Goal: Transaction & Acquisition: Purchase product/service

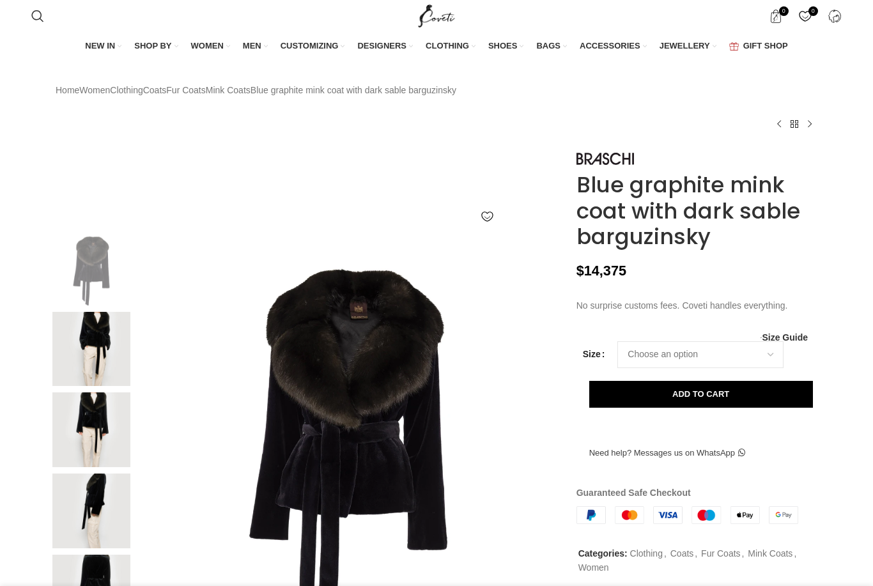
click at [98, 382] on img at bounding box center [91, 349] width 78 height 75
click at [91, 467] on img at bounding box center [91, 429] width 78 height 75
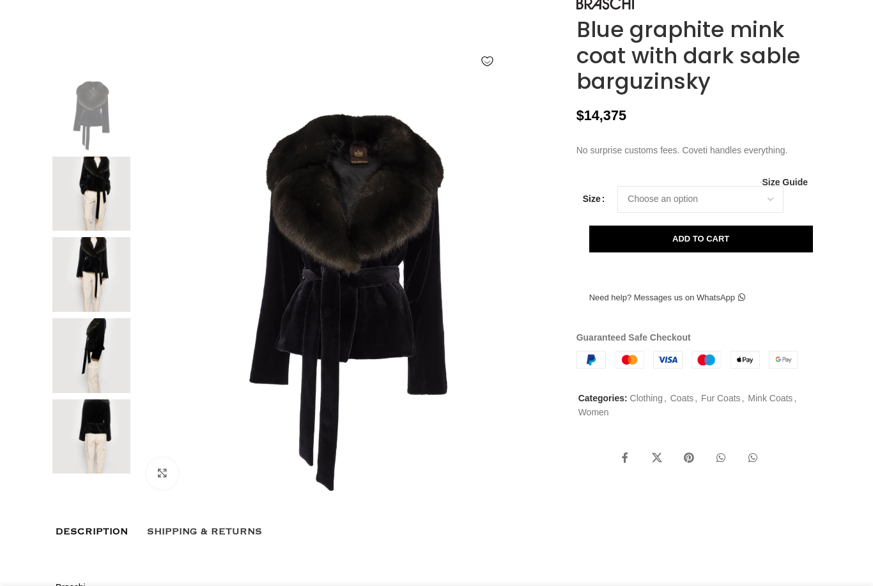
scroll to position [155, 0]
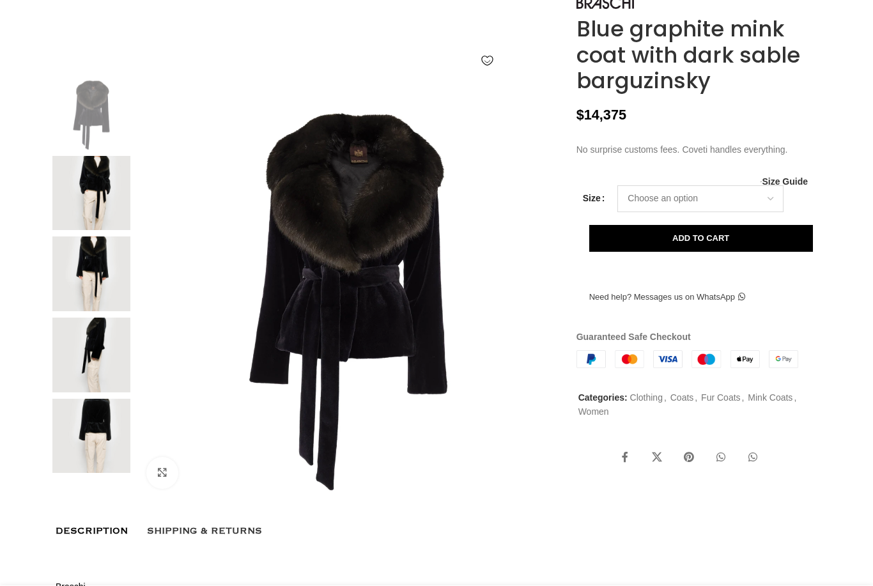
click at [717, 213] on select "Choose an option 6 UK 8 UK 10 UK 12 UK" at bounding box center [700, 199] width 166 height 27
select select "8-uk"
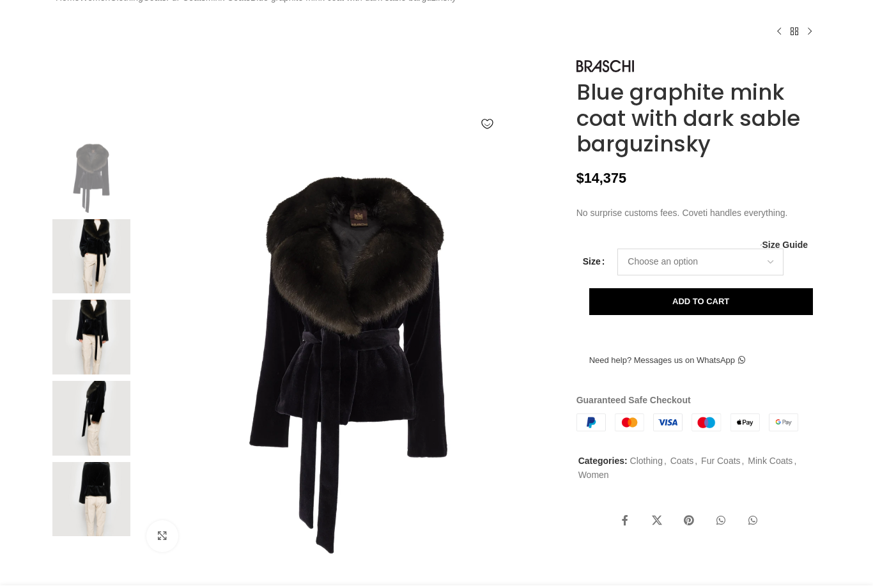
scroll to position [93, 0]
click at [94, 275] on img at bounding box center [91, 256] width 78 height 75
click at [76, 272] on img at bounding box center [91, 256] width 78 height 75
click at [100, 348] on img at bounding box center [91, 337] width 78 height 75
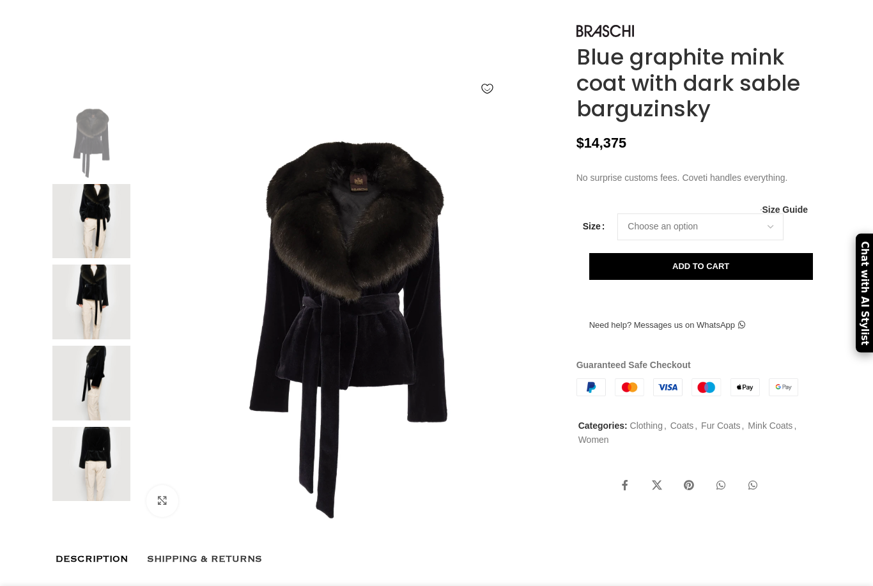
scroll to position [0, 404]
click at [79, 259] on img at bounding box center [91, 221] width 78 height 75
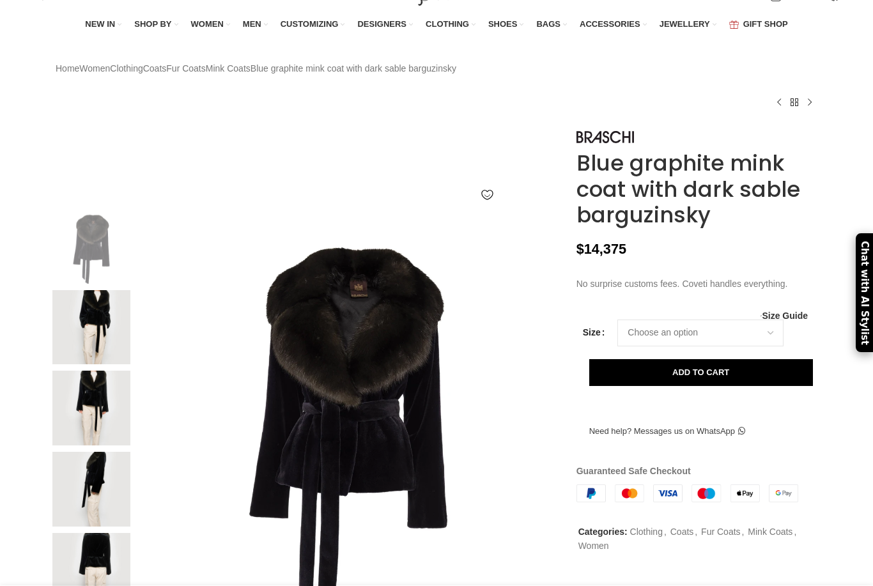
scroll to position [0, 0]
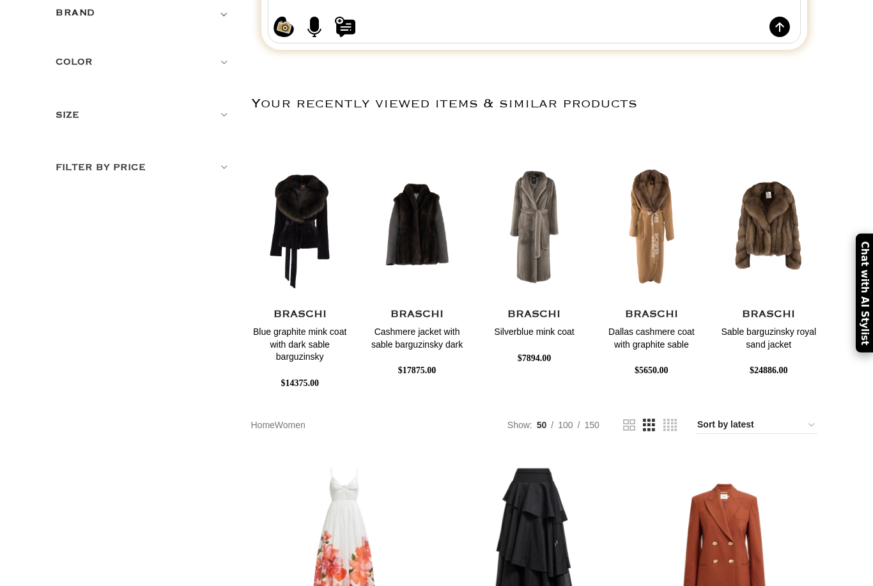
scroll to position [198, 0]
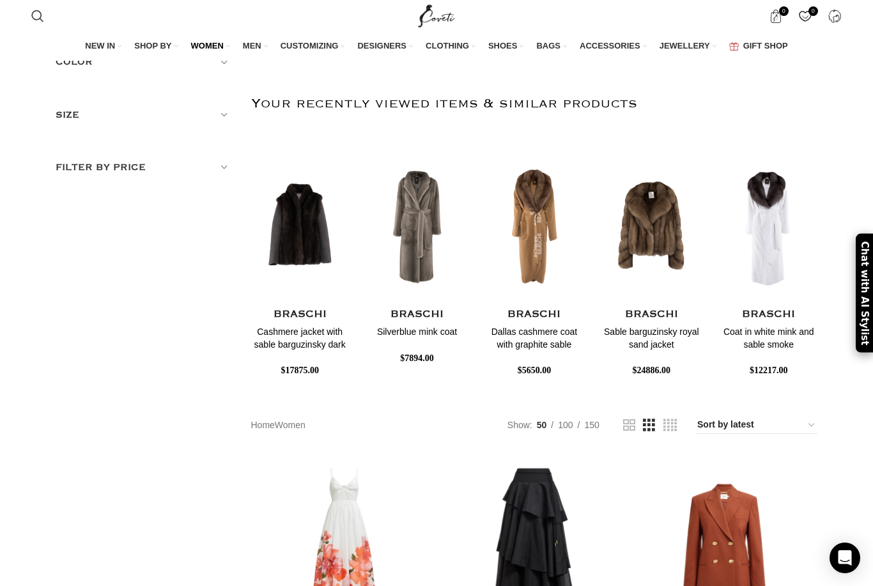
click at [658, 340] on h4 "Sable barguzinsky royal sand jacket" at bounding box center [652, 338] width 98 height 25
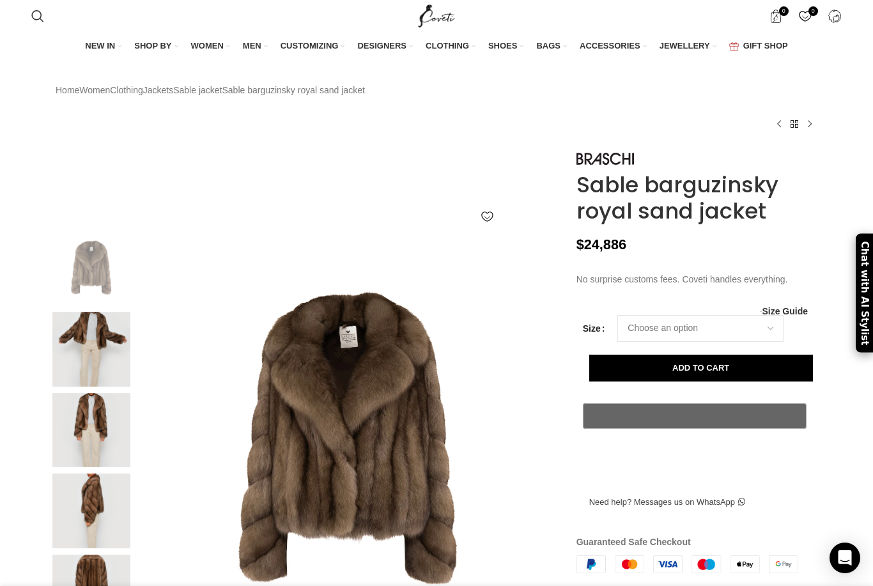
scroll to position [0, 116]
